Goal: Transaction & Acquisition: Purchase product/service

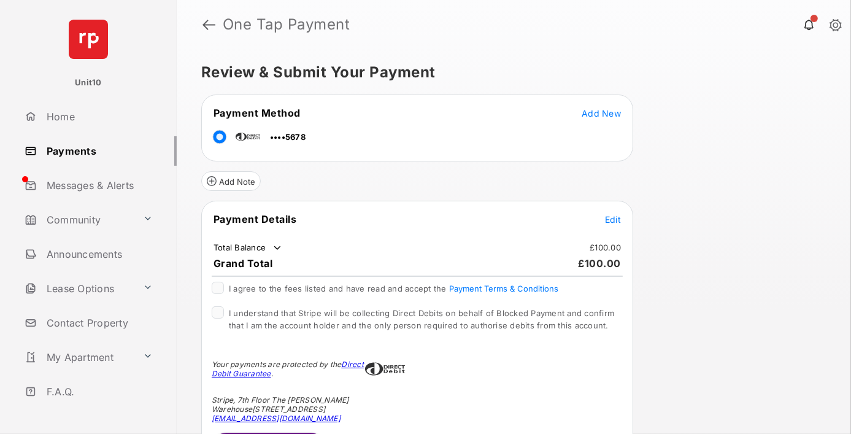
click at [613, 217] on span "Edit" at bounding box center [613, 219] width 16 height 10
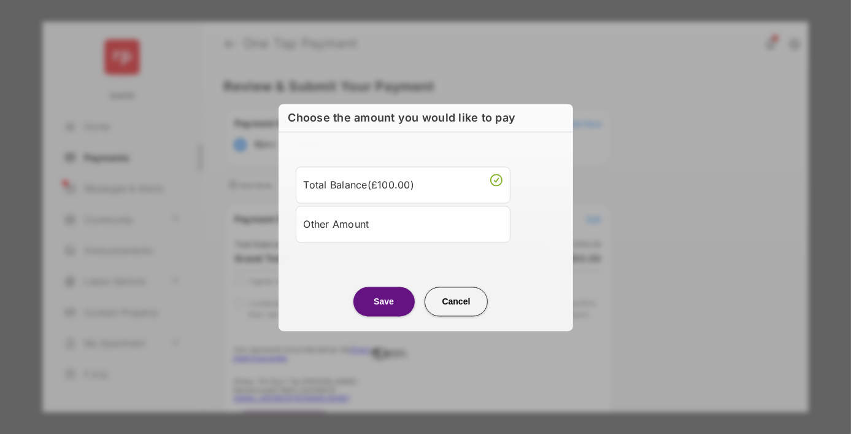
click at [402, 223] on div "Other Amount" at bounding box center [403, 223] width 199 height 21
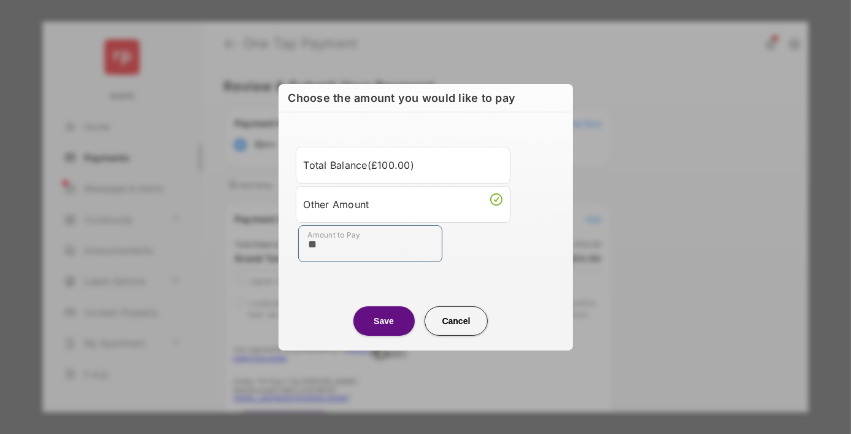
type input "**"
click at [383, 320] on button "Save" at bounding box center [383, 320] width 61 height 29
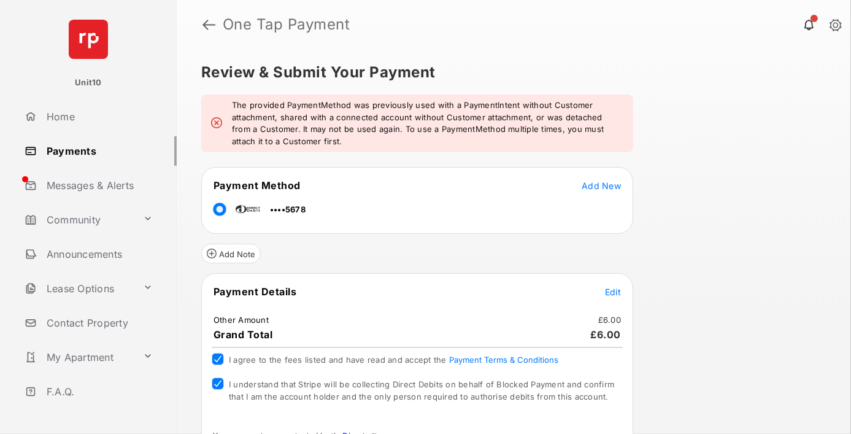
click at [223, 39] on header "One Tap Payment" at bounding box center [514, 24] width 674 height 49
drag, startPoint x: 223, startPoint y: 39, endPoint x: 396, endPoint y: 36, distance: 172.4
click at [396, 36] on header "One Tap Payment" at bounding box center [514, 24] width 674 height 49
click at [432, 64] on div "Review & Submit Your Payment The provided PaymentMethod was previously used wit…" at bounding box center [514, 241] width 674 height 385
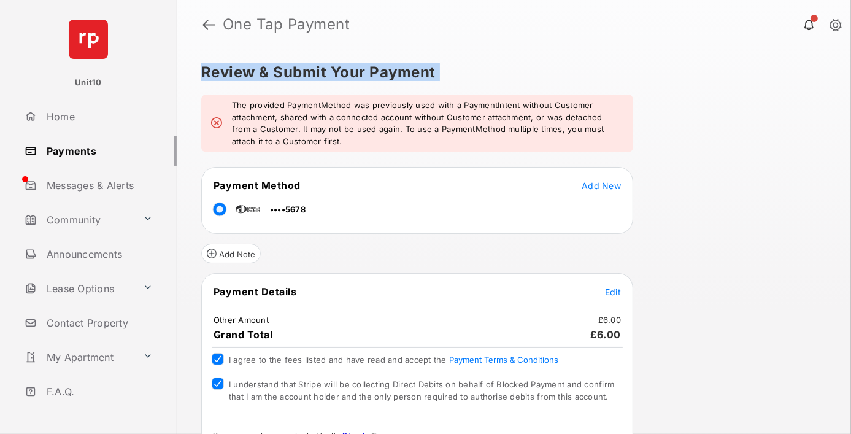
drag, startPoint x: 432, startPoint y: 64, endPoint x: 201, endPoint y: 57, distance: 231.4
click at [201, 57] on div "Review & Submit Your Payment The provided PaymentMethod was previously used wit…" at bounding box center [514, 241] width 674 height 385
drag, startPoint x: 201, startPoint y: 57, endPoint x: 385, endPoint y: 67, distance: 183.7
click at [385, 67] on div "Review & Submit Your Payment The provided PaymentMethod was previously used wit…" at bounding box center [514, 241] width 674 height 385
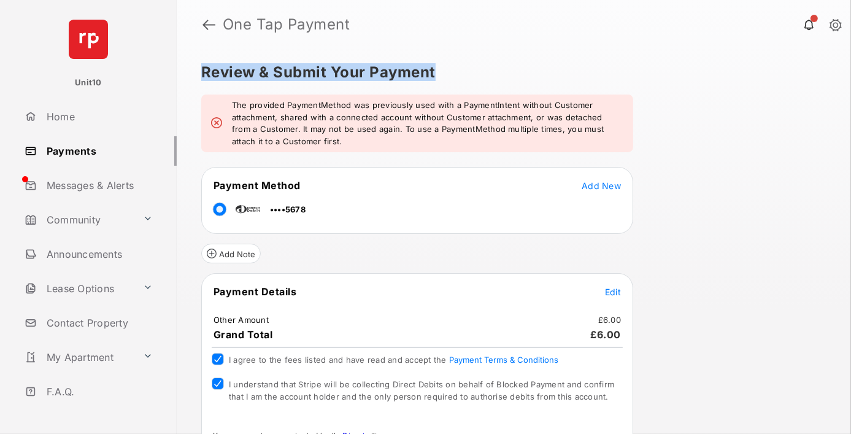
click at [385, 67] on h5 "Review & Submit Your Payment" at bounding box center [508, 72] width 615 height 15
drag, startPoint x: 385, startPoint y: 67, endPoint x: 191, endPoint y: 69, distance: 193.2
click at [191, 69] on div "Review & Submit Your Payment The provided PaymentMethod was previously used wit…" at bounding box center [514, 241] width 674 height 385
drag, startPoint x: 191, startPoint y: 69, endPoint x: 418, endPoint y: 61, distance: 227.1
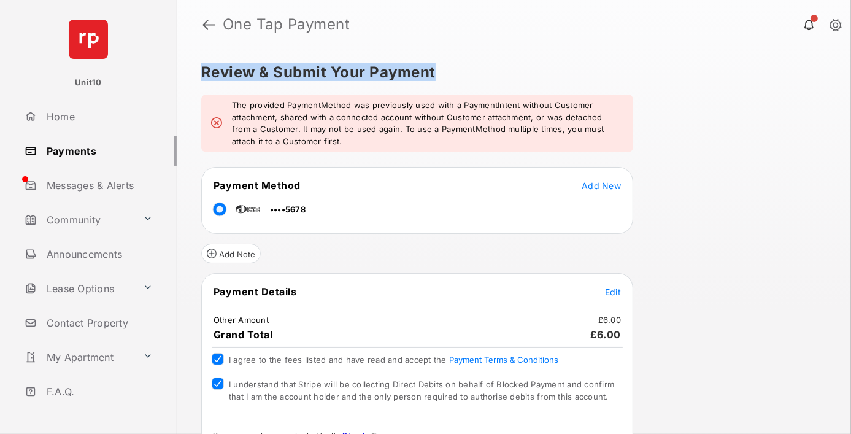
click at [418, 61] on div "Review & Submit Your Payment The provided PaymentMethod was previously used wit…" at bounding box center [514, 241] width 674 height 385
drag, startPoint x: 418, startPoint y: 61, endPoint x: 204, endPoint y: 74, distance: 215.1
click at [204, 74] on div "Review & Submit Your Payment The provided PaymentMethod was previously used wit…" at bounding box center [514, 241] width 674 height 385
click at [204, 74] on h5 "Review & Submit Your Payment" at bounding box center [508, 72] width 615 height 15
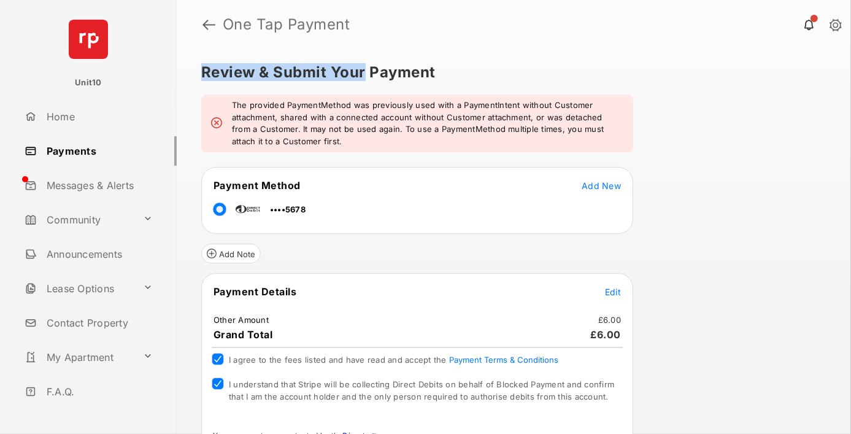
drag, startPoint x: 204, startPoint y: 74, endPoint x: 388, endPoint y: 76, distance: 184.7
click at [388, 76] on h5 "Review & Submit Your Payment" at bounding box center [508, 72] width 615 height 15
drag, startPoint x: 388, startPoint y: 76, endPoint x: 202, endPoint y: 64, distance: 186.9
click at [202, 65] on h5 "Review & Submit Your Payment" at bounding box center [508, 72] width 615 height 15
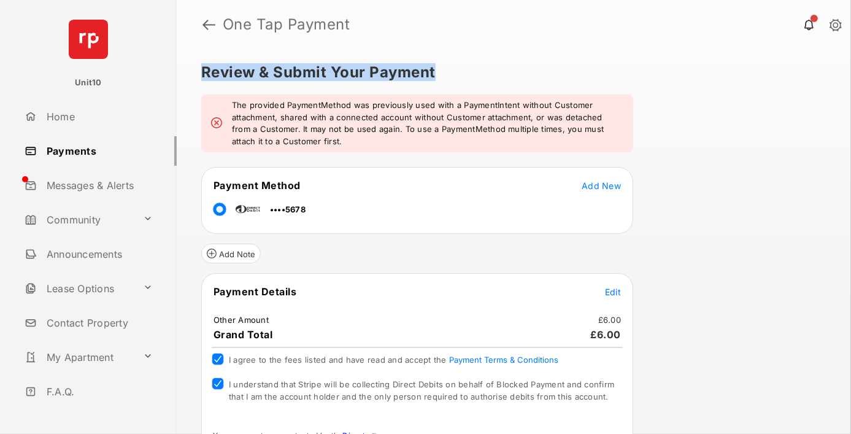
click at [202, 65] on h5 "Review & Submit Your Payment" at bounding box center [508, 72] width 615 height 15
drag, startPoint x: 202, startPoint y: 64, endPoint x: 383, endPoint y: 79, distance: 181.6
click at [383, 79] on h5 "Review & Submit Your Payment" at bounding box center [508, 72] width 615 height 15
drag, startPoint x: 383, startPoint y: 79, endPoint x: 239, endPoint y: 77, distance: 143.6
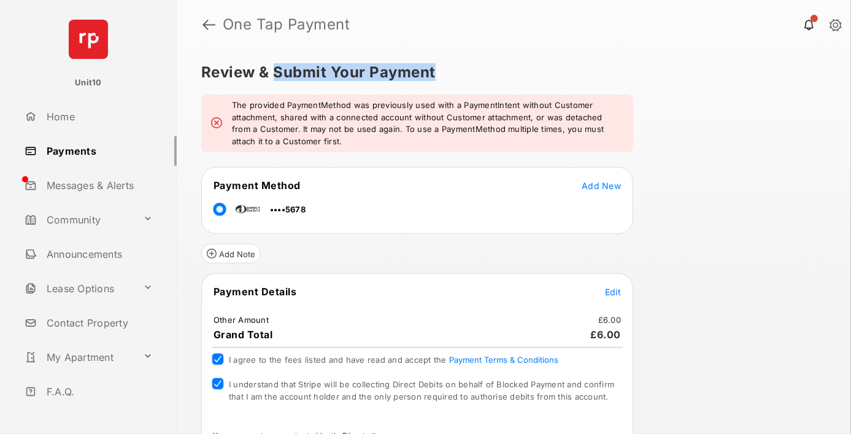
click at [239, 77] on h5 "Review & Submit Your Payment" at bounding box center [508, 72] width 615 height 15
drag, startPoint x: 239, startPoint y: 77, endPoint x: 410, endPoint y: 74, distance: 170.6
click at [410, 74] on h5 "Review & Submit Your Payment" at bounding box center [508, 72] width 615 height 15
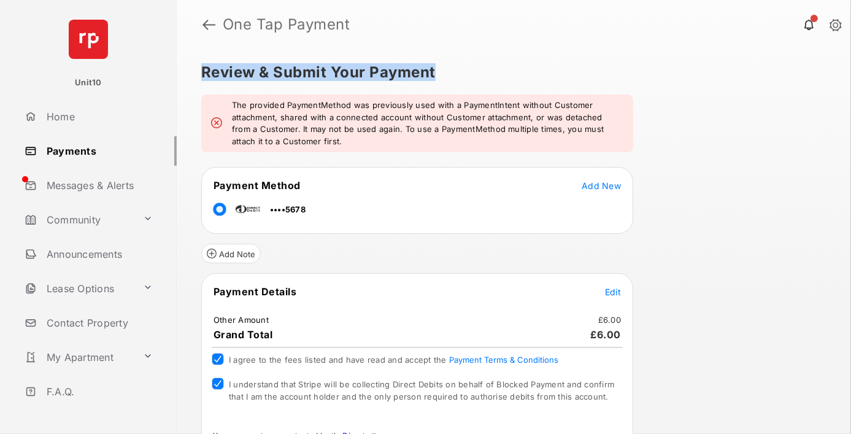
drag, startPoint x: 410, startPoint y: 74, endPoint x: 213, endPoint y: 72, distance: 196.3
click at [213, 72] on h5 "Review & Submit Your Payment" at bounding box center [508, 72] width 615 height 15
drag, startPoint x: 213, startPoint y: 72, endPoint x: 396, endPoint y: 74, distance: 182.8
click at [396, 74] on h5 "Review & Submit Your Payment" at bounding box center [508, 72] width 615 height 15
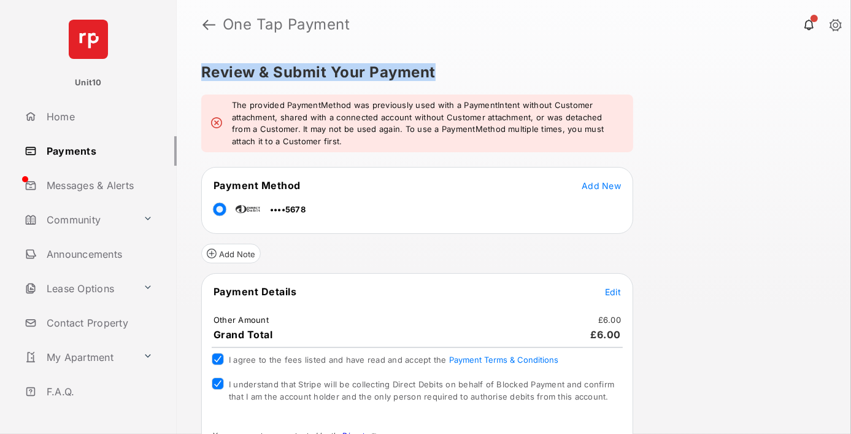
click at [396, 74] on h5 "Review & Submit Your Payment" at bounding box center [508, 72] width 615 height 15
drag, startPoint x: 396, startPoint y: 74, endPoint x: 231, endPoint y: 74, distance: 165.6
click at [231, 74] on h5 "Review & Submit Your Payment" at bounding box center [508, 72] width 615 height 15
drag, startPoint x: 231, startPoint y: 74, endPoint x: 393, endPoint y: 72, distance: 162.0
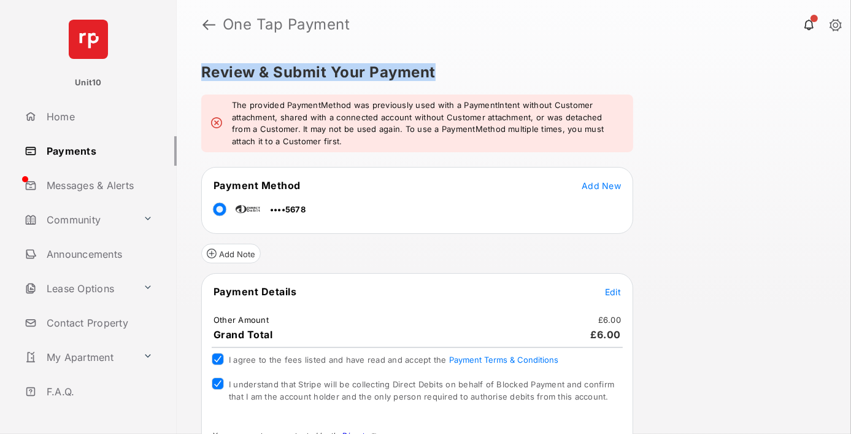
click at [393, 72] on h5 "Review & Submit Your Payment" at bounding box center [508, 72] width 615 height 15
drag, startPoint x: 393, startPoint y: 72, endPoint x: 224, endPoint y: 62, distance: 169.0
click at [224, 62] on div "Review & Submit Your Payment The provided PaymentMethod was previously used wit…" at bounding box center [514, 241] width 674 height 385
